Goal: Task Accomplishment & Management: Complete application form

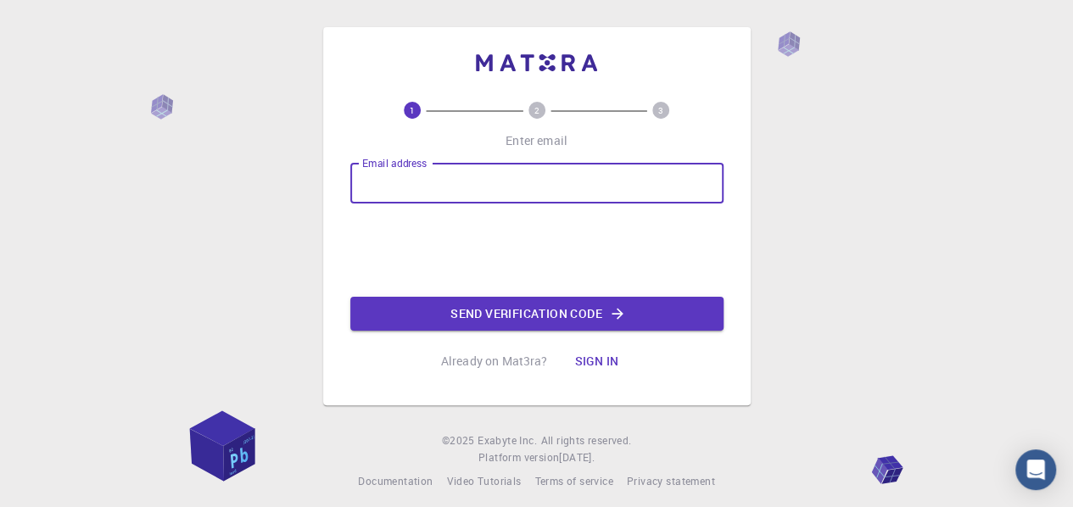
click at [473, 181] on input "Email address" at bounding box center [536, 183] width 373 height 41
type input "[EMAIL_ADDRESS][DOMAIN_NAME]"
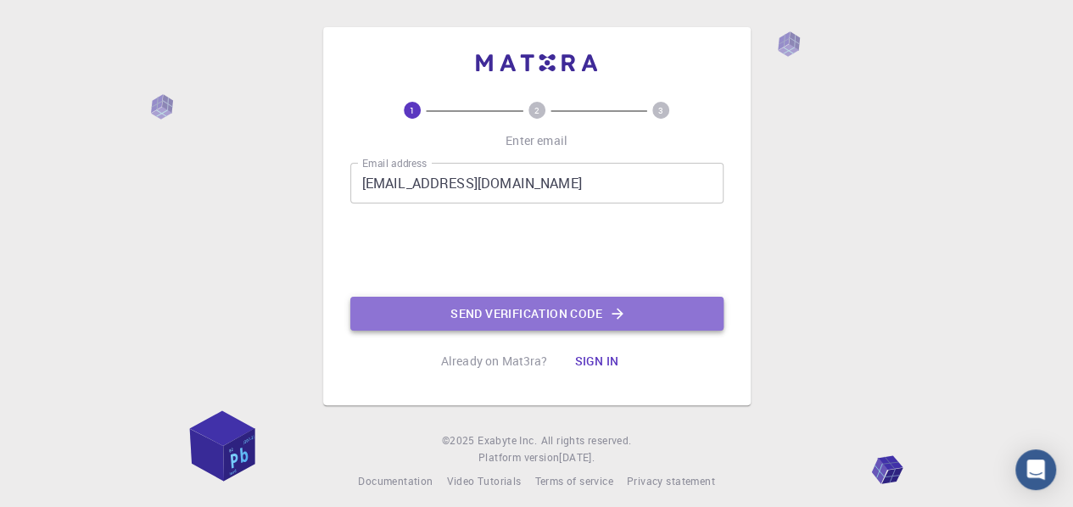
click at [501, 314] on button "Send verification code" at bounding box center [536, 314] width 373 height 34
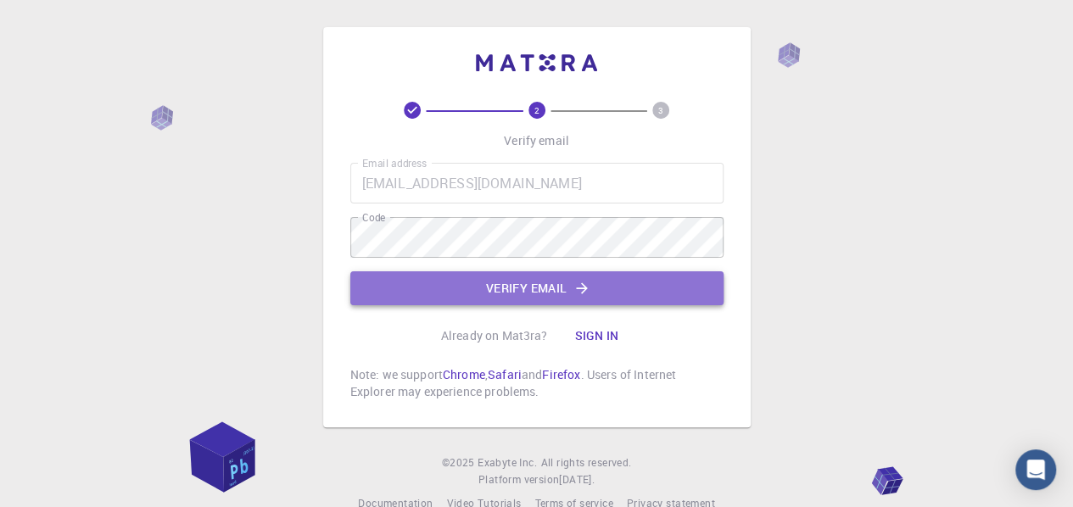
click at [499, 298] on button "Verify email" at bounding box center [536, 288] width 373 height 34
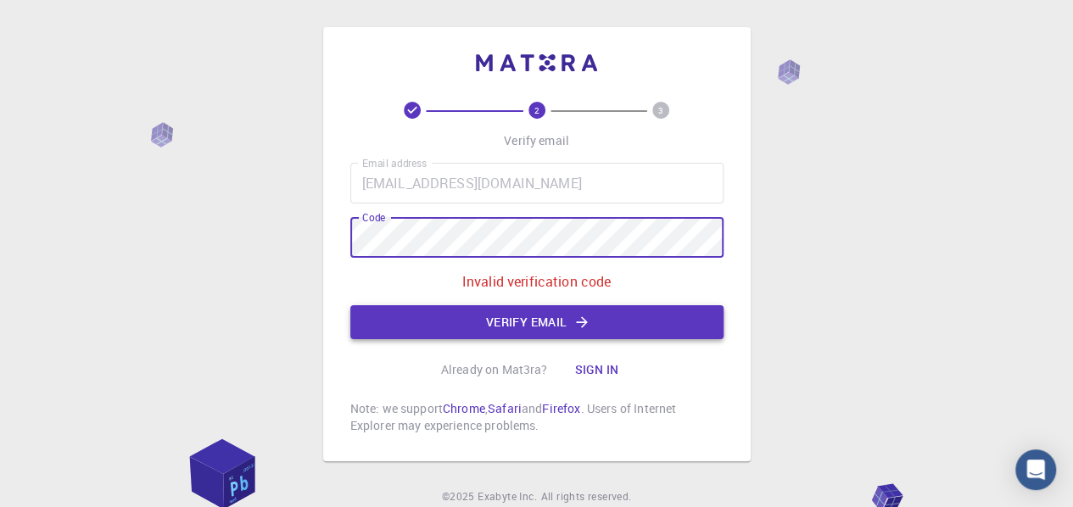
click at [543, 317] on button "Verify email" at bounding box center [536, 322] width 373 height 34
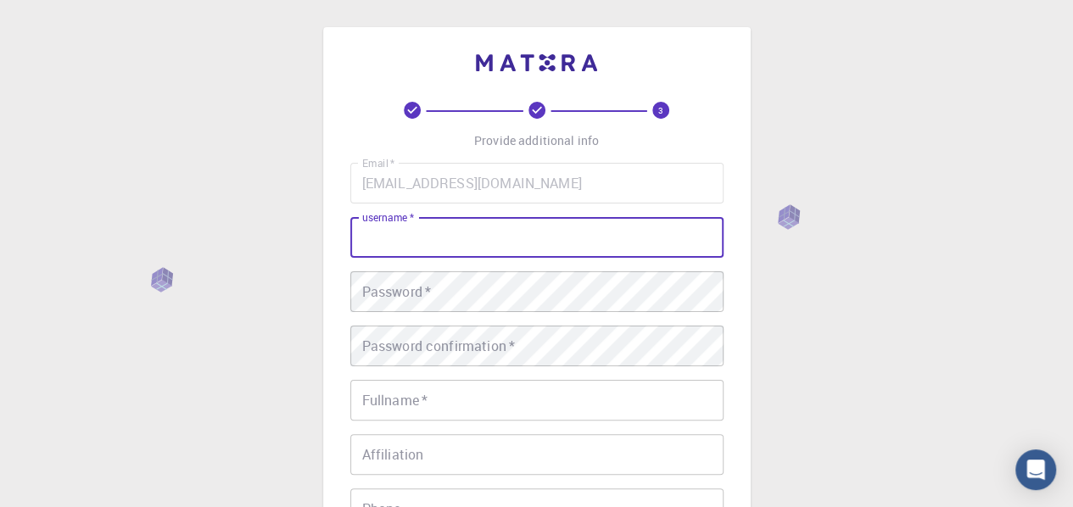
click at [493, 240] on input "username   *" at bounding box center [536, 237] width 373 height 41
type input "M"
type input "LPMF31"
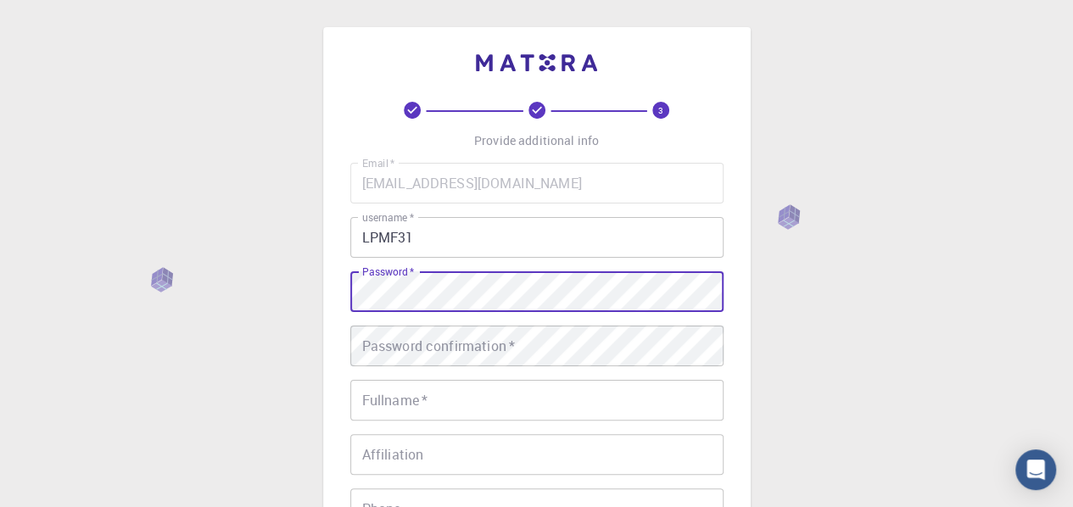
click at [270, 271] on div "3 Provide additional info Email   * [EMAIL_ADDRESS][DOMAIN_NAME] Email   * user…" at bounding box center [536, 431] width 1073 height 863
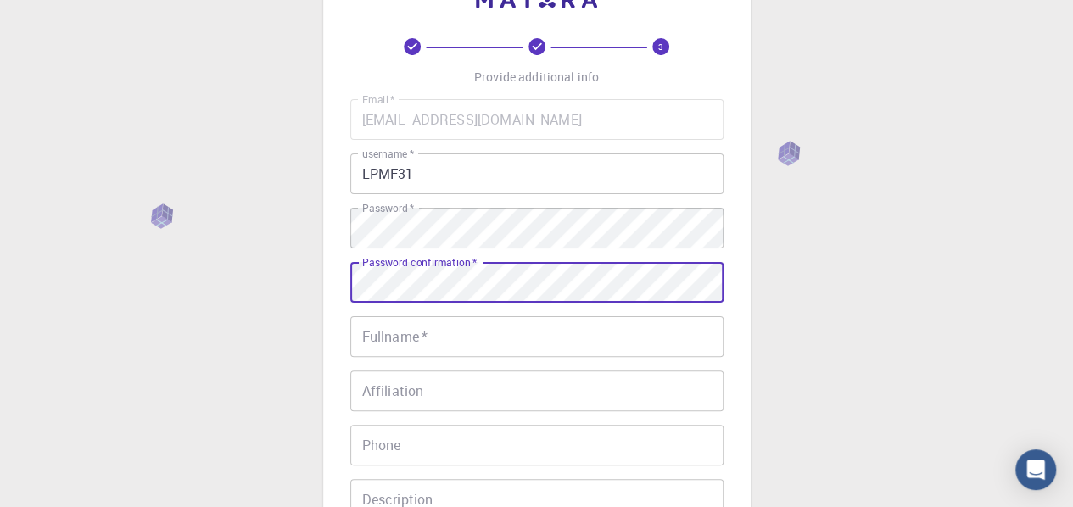
scroll to position [92, 0]
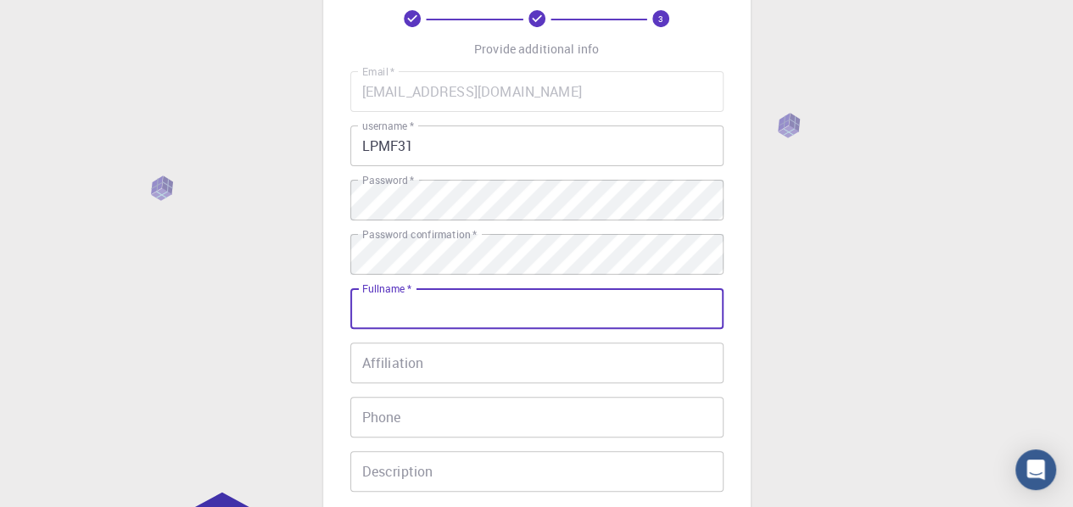
click at [404, 314] on input "Fullname   *" at bounding box center [536, 308] width 373 height 41
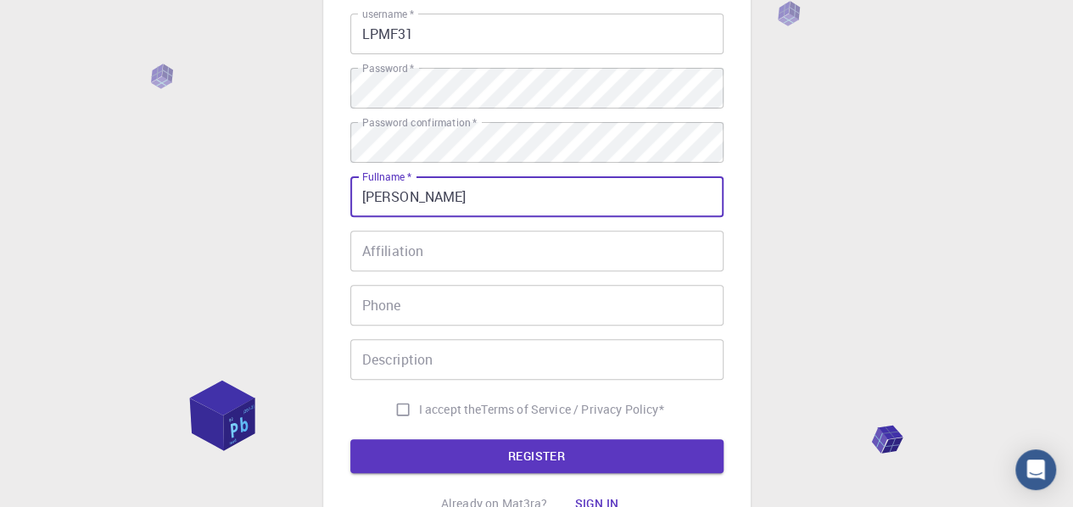
scroll to position [210, 0]
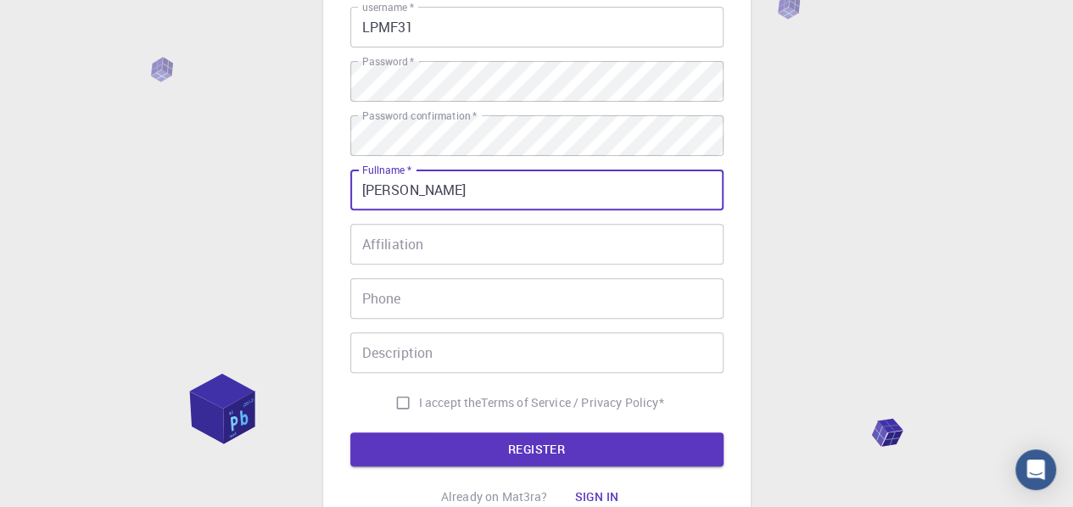
type input "[PERSON_NAME]"
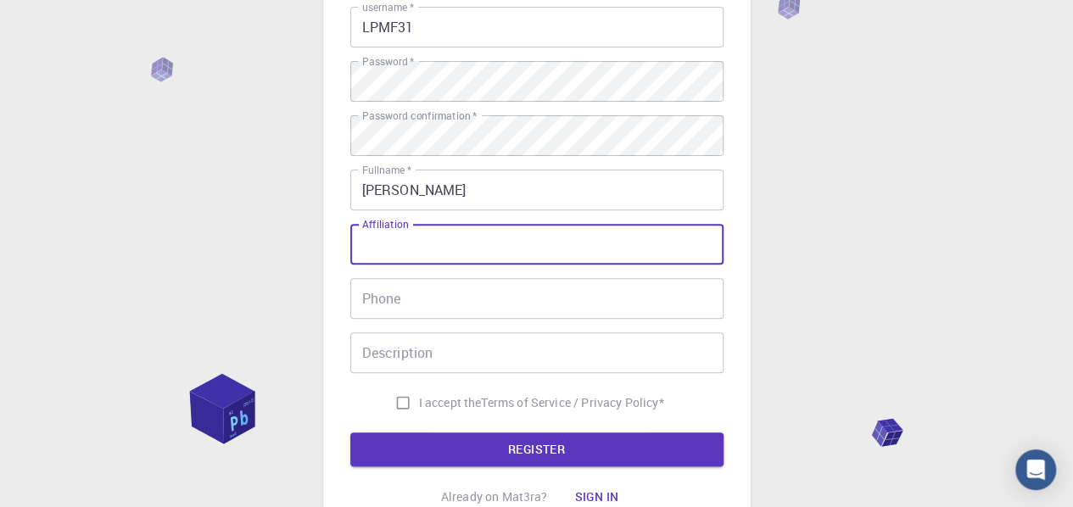
click at [397, 258] on input "Affiliation" at bounding box center [536, 244] width 373 height 41
type input "[GEOGRAPHIC_DATA]"
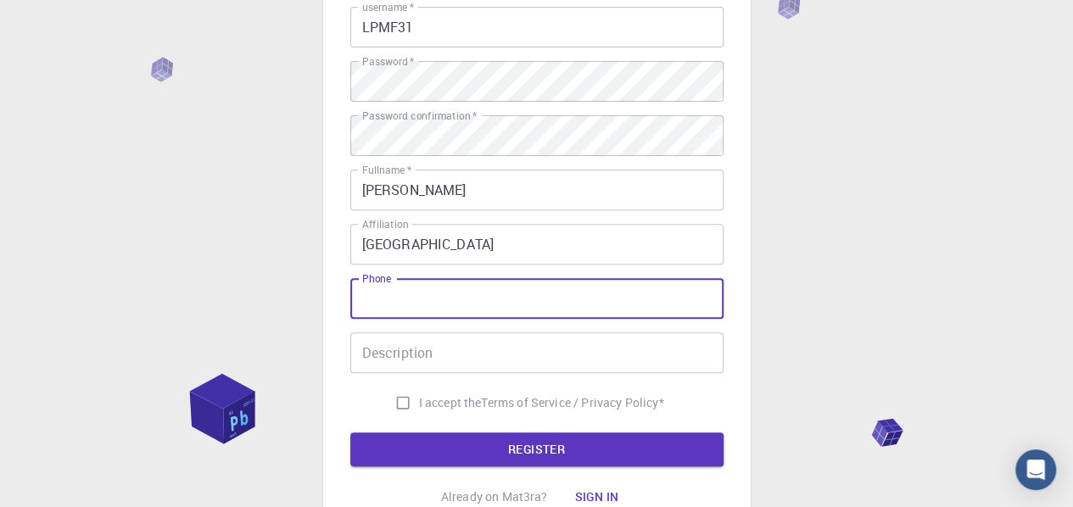
click at [426, 291] on input "Phone" at bounding box center [536, 298] width 373 height 41
type input "00213698235166"
click at [400, 342] on input "Description" at bounding box center [536, 352] width 373 height 41
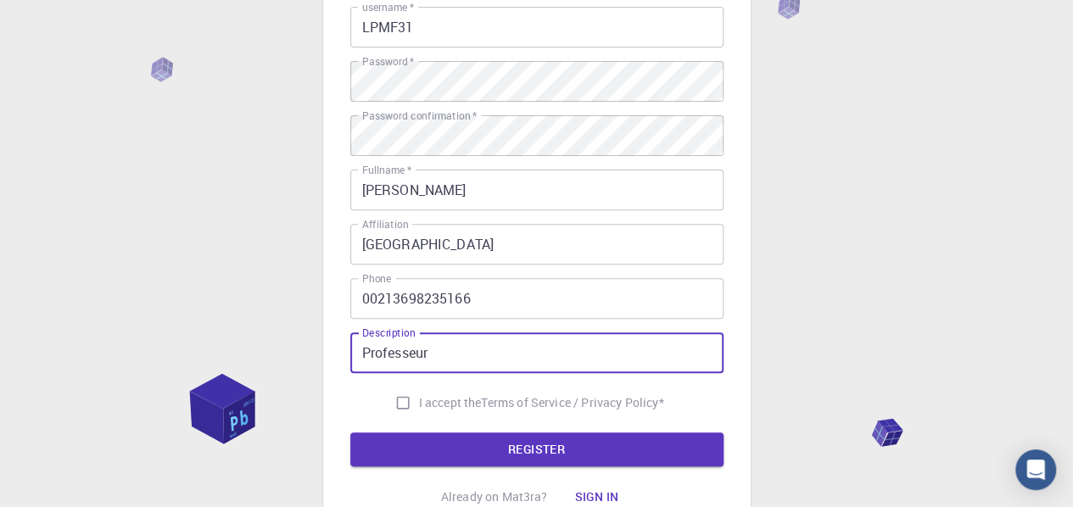
type input "Professeur"
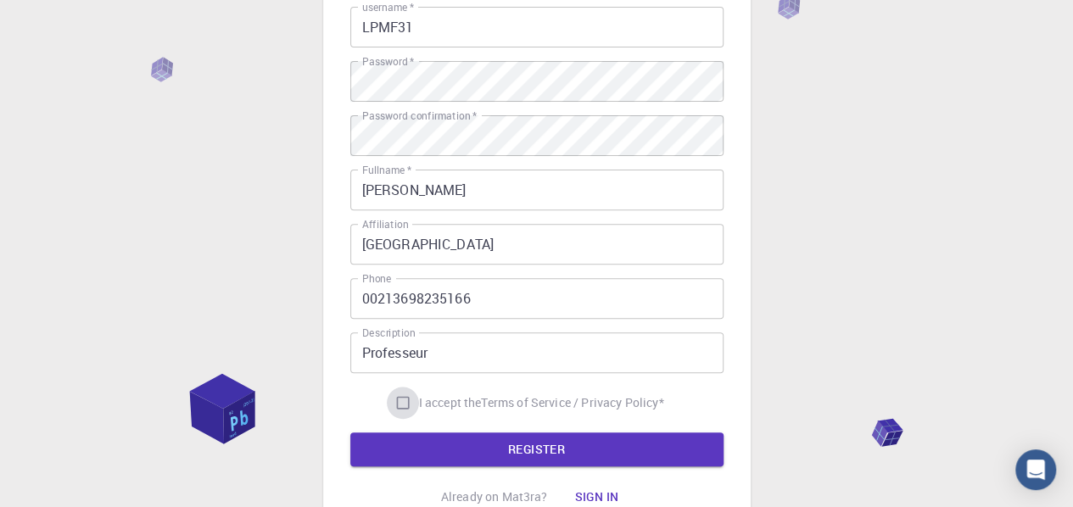
click at [411, 406] on input "I accept the Terms of Service / Privacy Policy *" at bounding box center [403, 403] width 32 height 32
checkbox input "true"
click at [421, 353] on input "Professeur" at bounding box center [536, 352] width 373 height 41
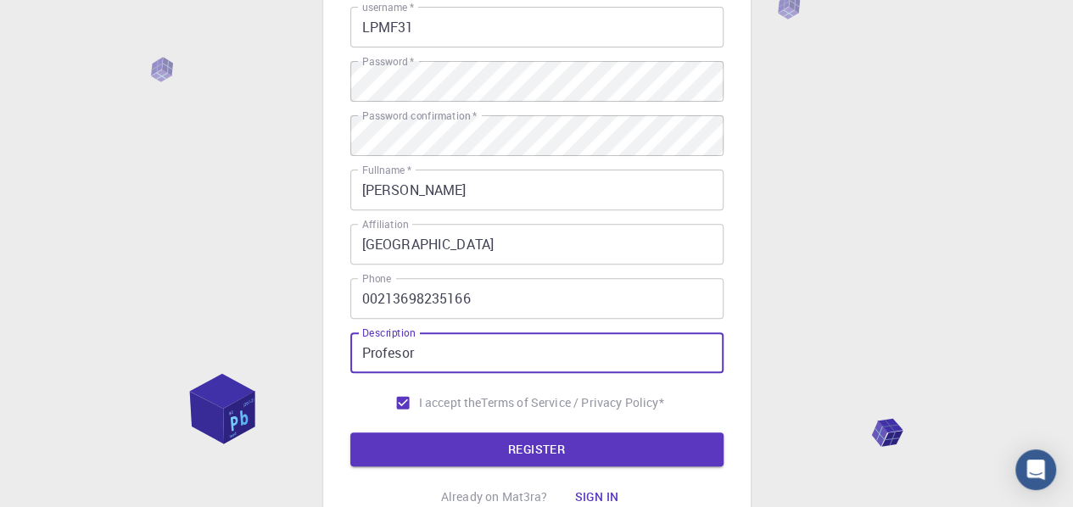
click at [400, 350] on input "Profesor" at bounding box center [536, 352] width 373 height 41
type input "Professor"
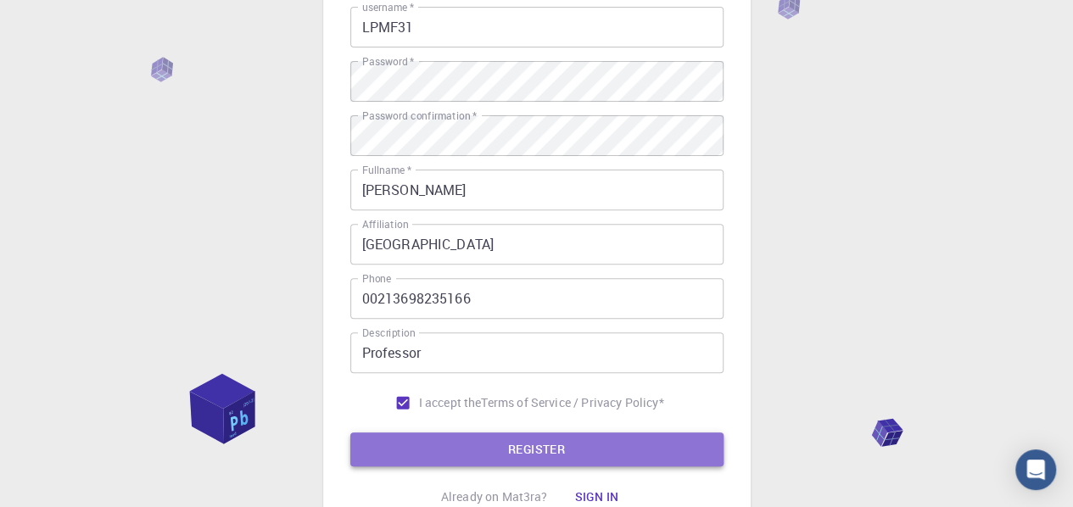
click at [422, 447] on button "REGISTER" at bounding box center [536, 450] width 373 height 34
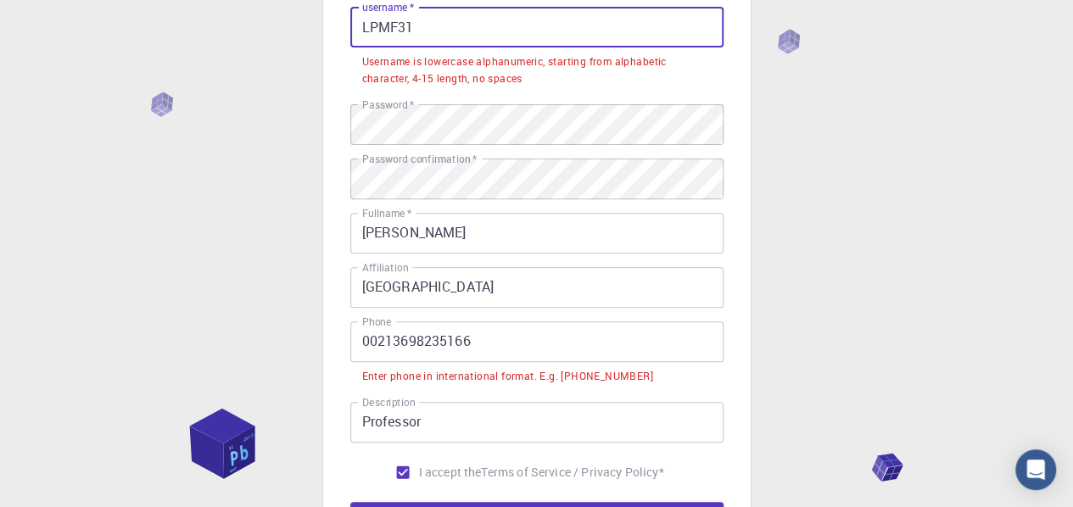
scroll to position [37, 0]
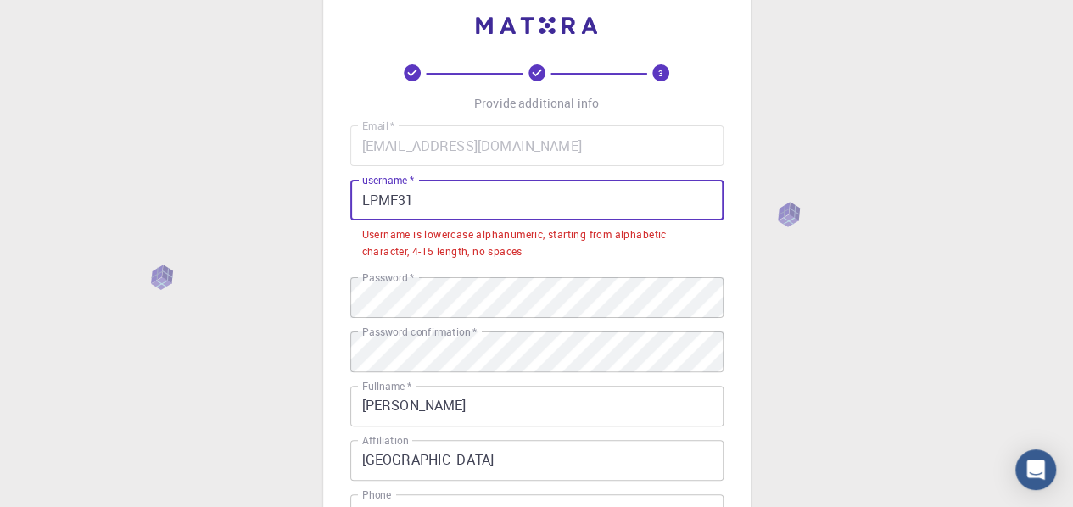
drag, startPoint x: 433, startPoint y: 18, endPoint x: 220, endPoint y: -26, distance: 217.4
click at [220, 0] on html "3 Provide additional info Email   * [EMAIL_ADDRESS][DOMAIN_NAME] Email   * user…" at bounding box center [536, 429] width 1073 height 932
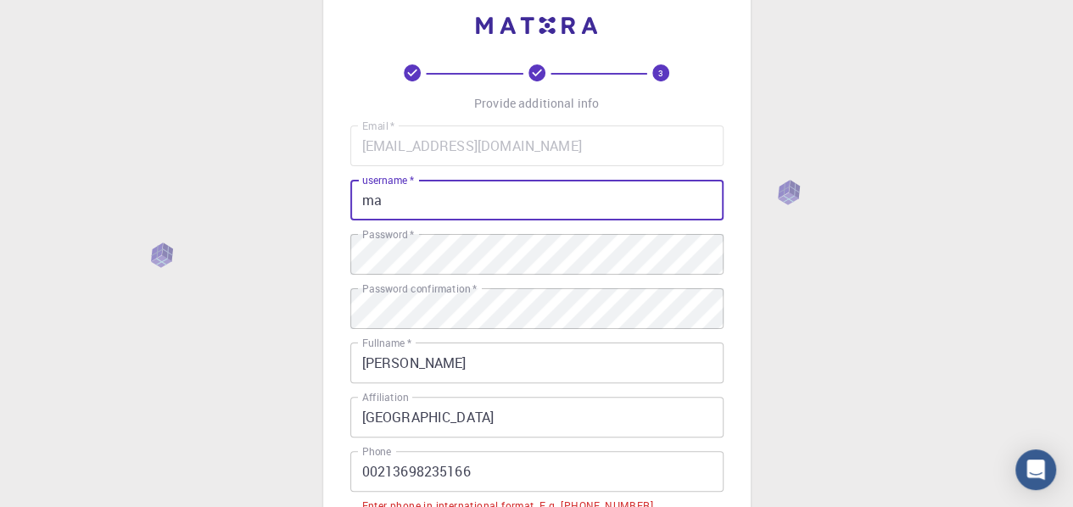
type input "m"
type input "LPMF@31"
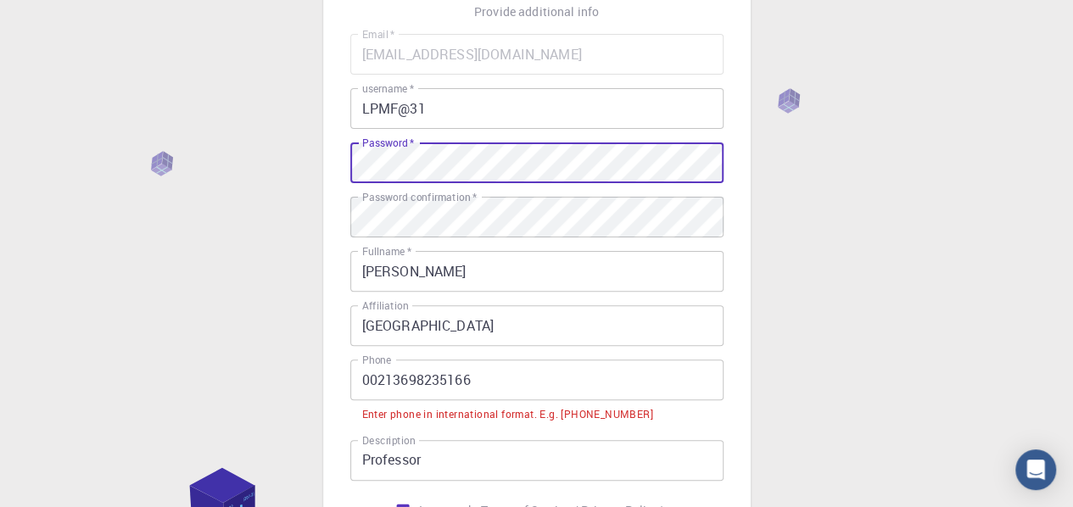
scroll to position [295, 0]
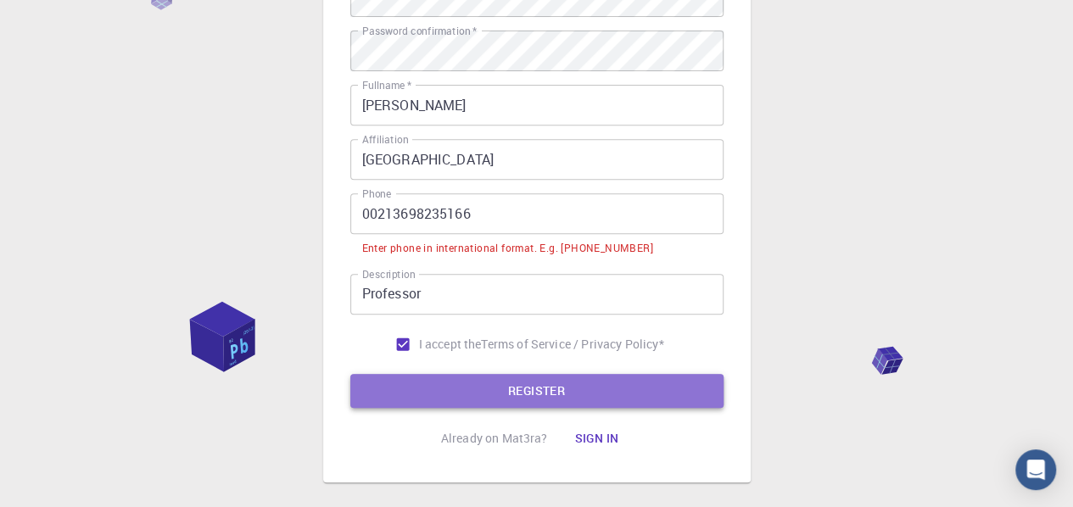
click at [527, 388] on button "REGISTER" at bounding box center [536, 391] width 373 height 34
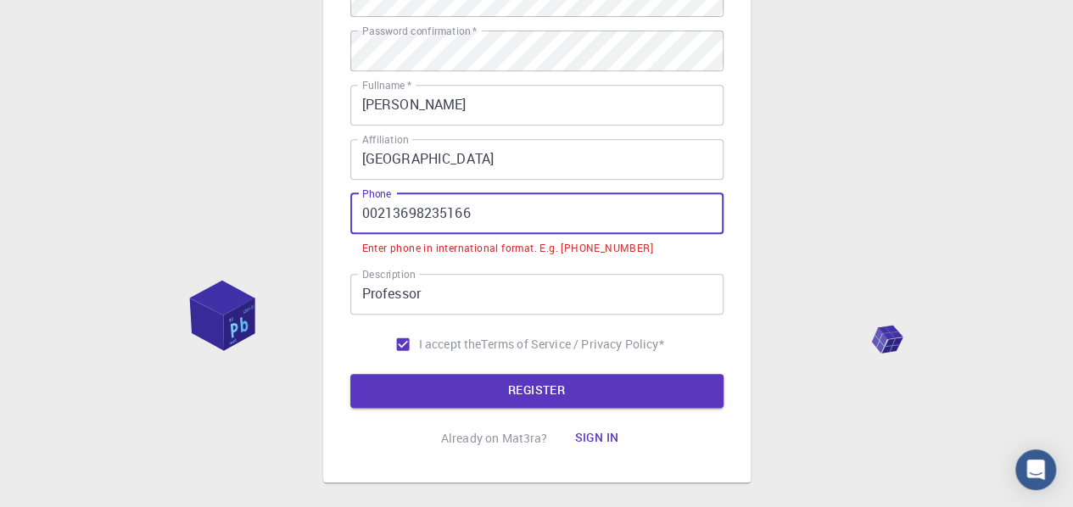
drag, startPoint x: 380, startPoint y: 213, endPoint x: 261, endPoint y: 212, distance: 118.8
click at [261, 212] on div "3 Provide additional info Email   * [EMAIL_ADDRESS][DOMAIN_NAME] Email   * user…" at bounding box center [536, 128] width 1073 height 932
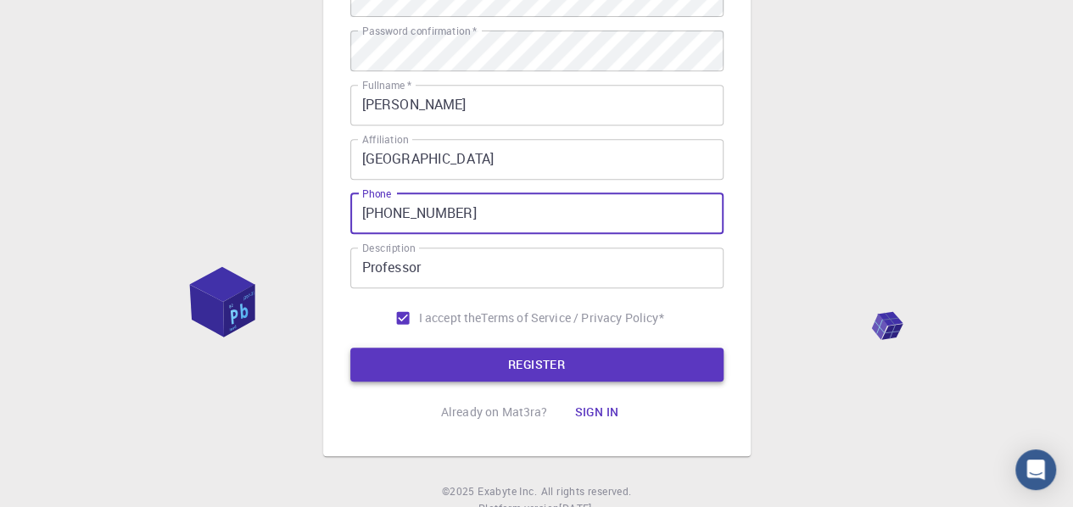
type input "[PHONE_NUMBER]"
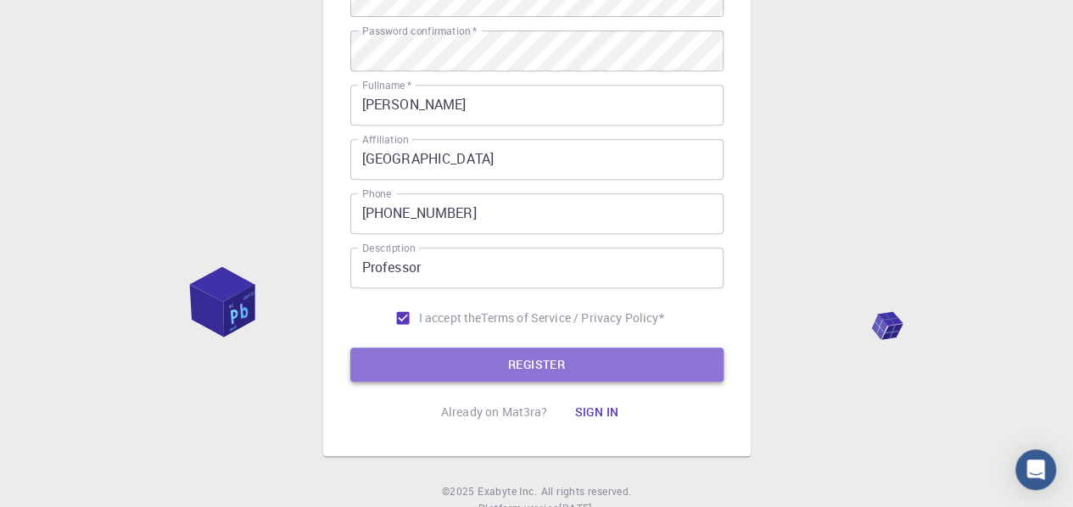
click at [388, 370] on button "REGISTER" at bounding box center [536, 365] width 373 height 34
click at [520, 372] on button "REGISTER" at bounding box center [536, 365] width 373 height 34
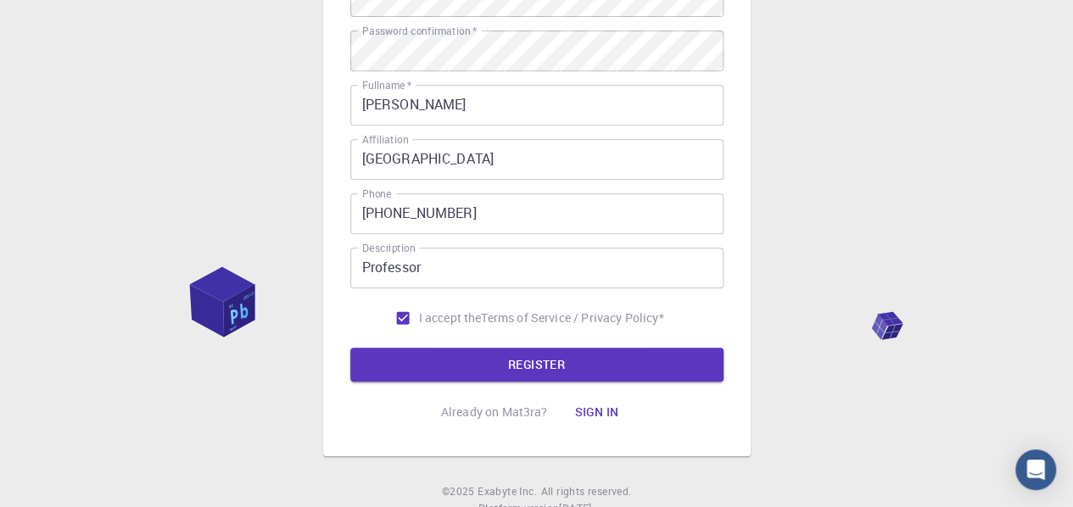
scroll to position [0, 0]
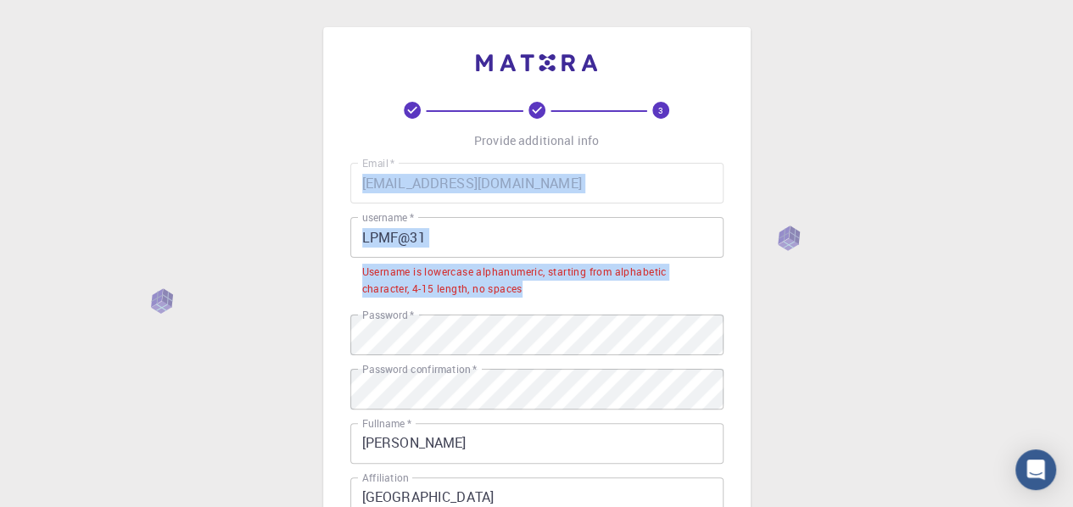
drag, startPoint x: 527, startPoint y: 289, endPoint x: 344, endPoint y: 277, distance: 182.8
click at [344, 277] on div "3 Provide additional info Email   * [EMAIL_ADDRESS][DOMAIN_NAME] Email   * user…" at bounding box center [536, 411] width 427 height 768
copy div "Email   * username   * username   * Username is lowercase alphanumeric, startin…"
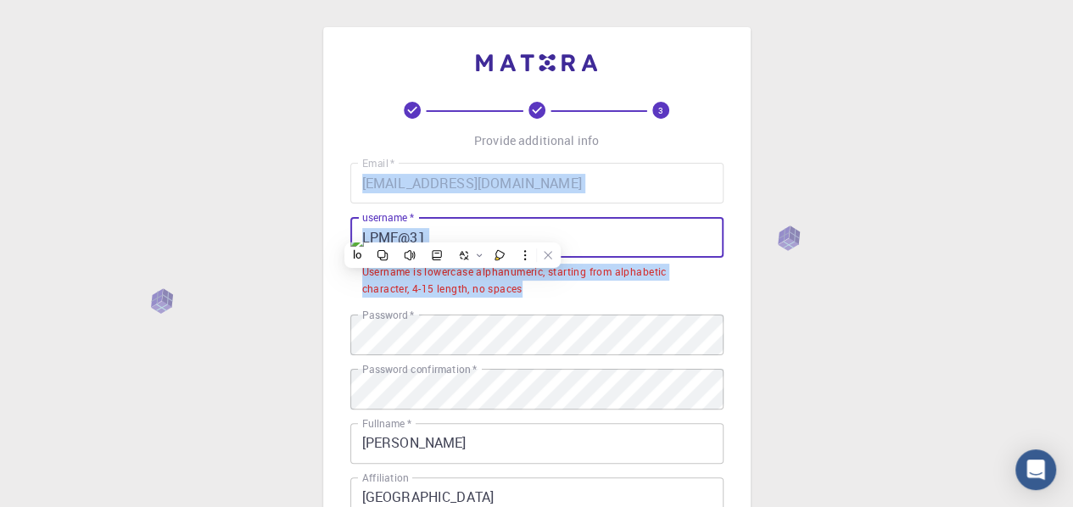
click at [381, 231] on input "LPMF@31" at bounding box center [536, 237] width 373 height 41
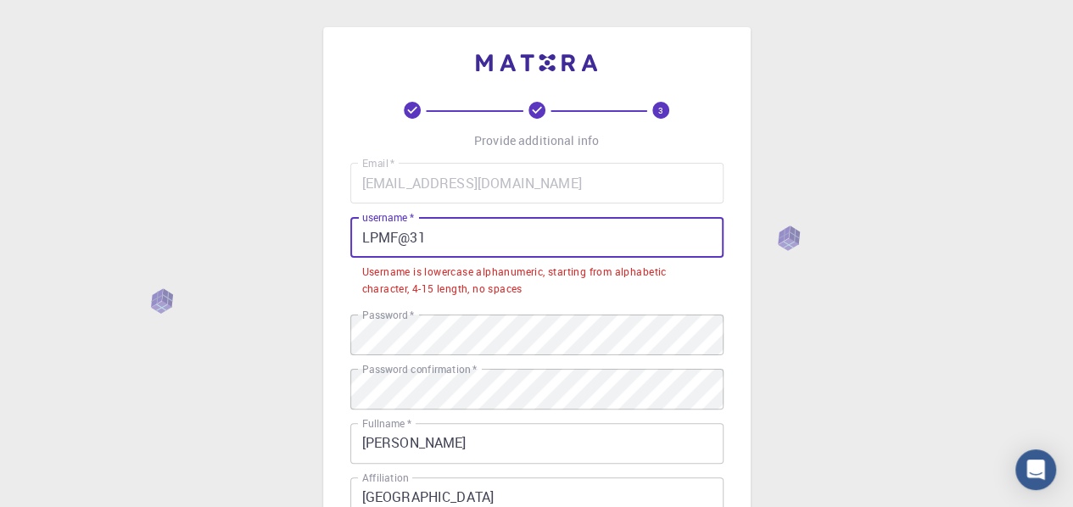
drag, startPoint x: 436, startPoint y: 243, endPoint x: 182, endPoint y: 223, distance: 255.2
click at [182, 223] on div "3 Provide additional info Email   * [EMAIL_ADDRESS][DOMAIN_NAME] Email   * user…" at bounding box center [536, 453] width 1073 height 907
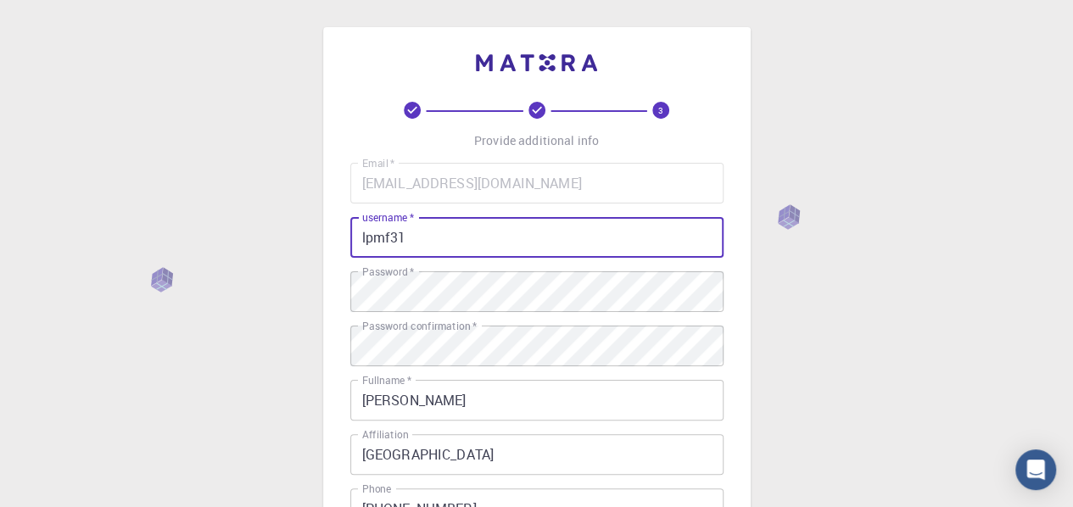
scroll to position [358, 0]
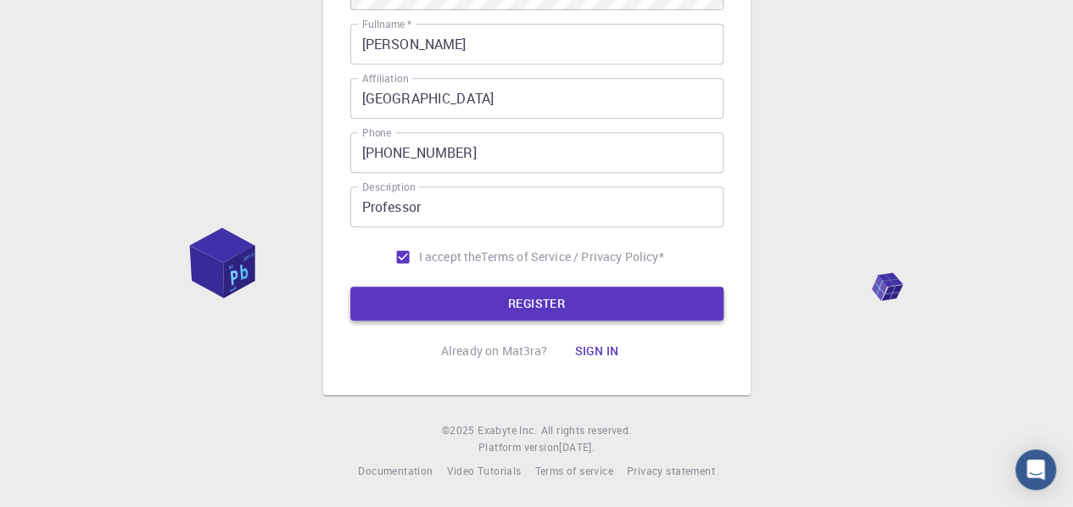
type input "lpmf31"
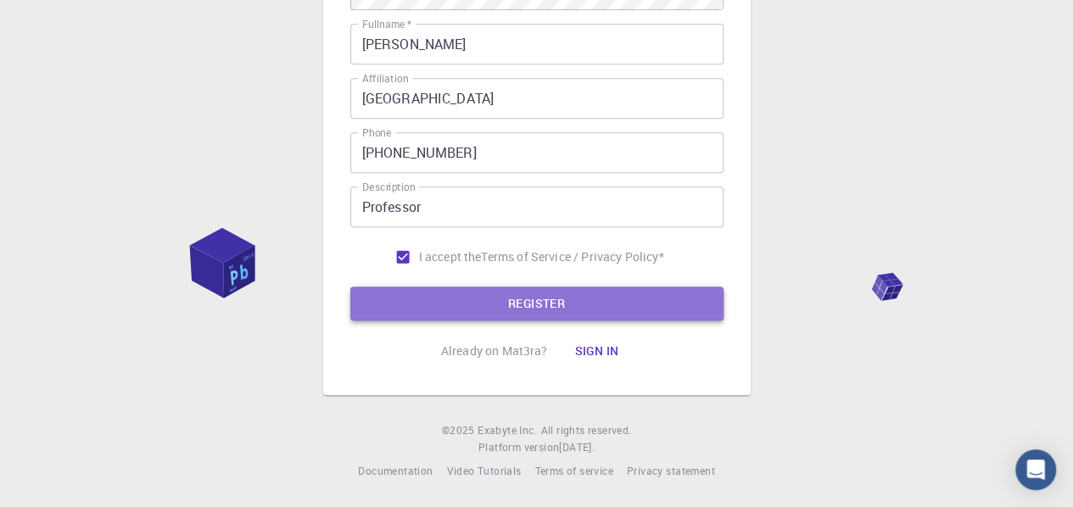
click at [533, 289] on button "REGISTER" at bounding box center [536, 304] width 373 height 34
